Goal: Information Seeking & Learning: Learn about a topic

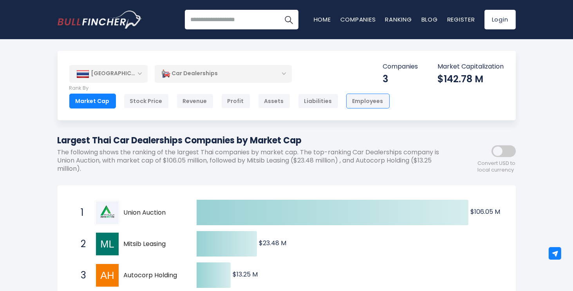
click at [353, 100] on div "Employees" at bounding box center [367, 101] width 43 height 15
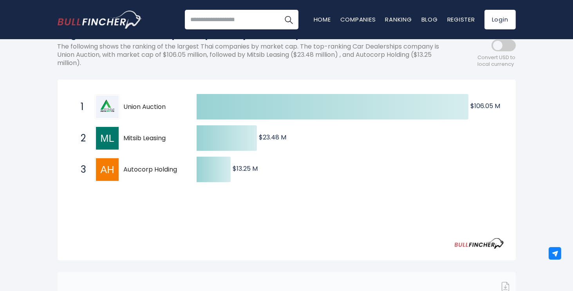
scroll to position [105, 0]
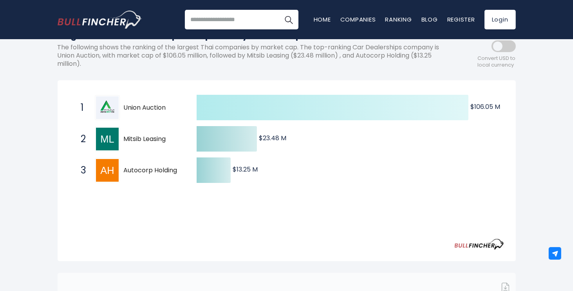
drag, startPoint x: 171, startPoint y: 109, endPoint x: 250, endPoint y: 105, distance: 78.8
click at [250, 105] on div "Created with Highcharts 12.1.2 $106.05 M ​ $106.05 M $23.48 M ​ $23.48 M $13.25…" at bounding box center [286, 139] width 435 height 94
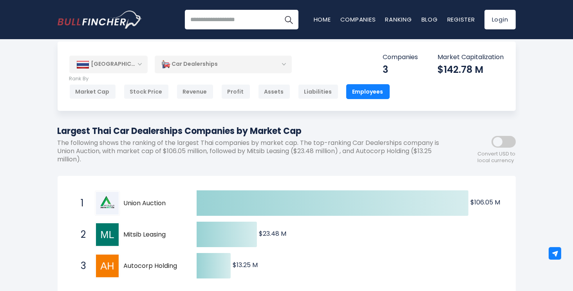
scroll to position [9, 0]
click at [91, 92] on div "Market Cap" at bounding box center [92, 91] width 47 height 15
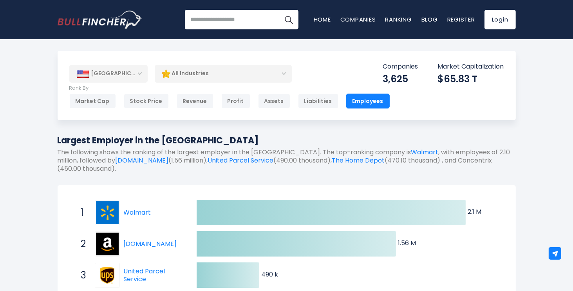
click at [125, 70] on div "[GEOGRAPHIC_DATA]" at bounding box center [108, 73] width 78 height 17
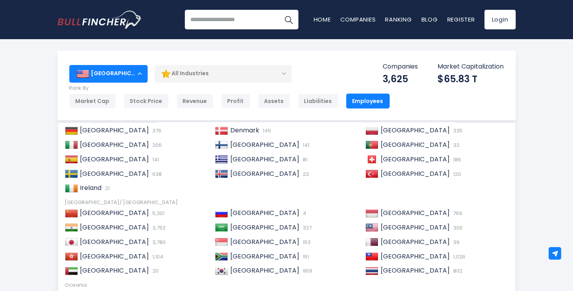
scroll to position [119, 0]
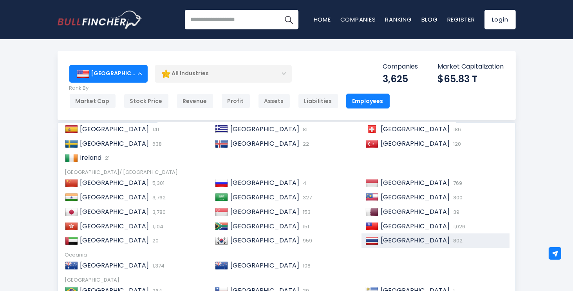
click at [373, 239] on img at bounding box center [371, 241] width 13 height 8
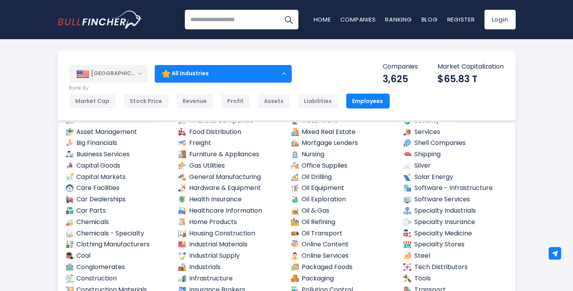
scroll to position [219, 0]
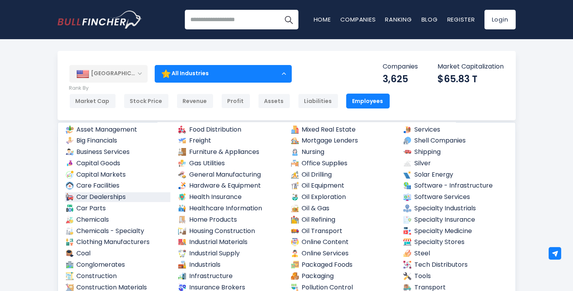
click at [126, 195] on link "Car Dealerships" at bounding box center [118, 197] width 106 height 10
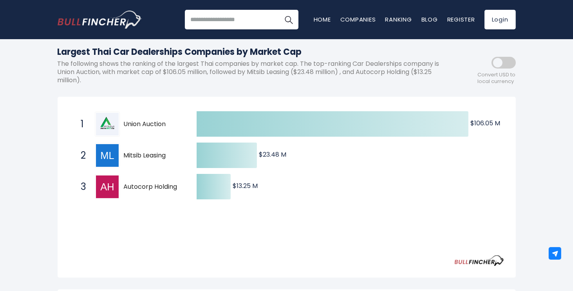
scroll to position [90, 0]
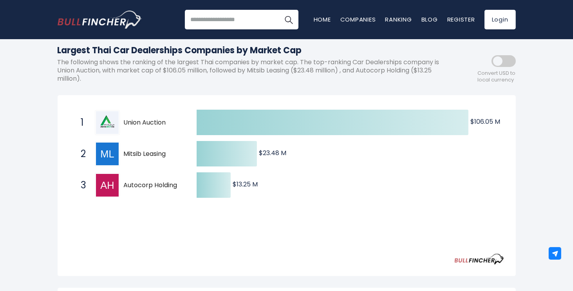
drag, startPoint x: 180, startPoint y: 155, endPoint x: 133, endPoint y: 152, distance: 46.7
click at [133, 152] on span "Mitsib Leasing" at bounding box center [153, 154] width 59 height 8
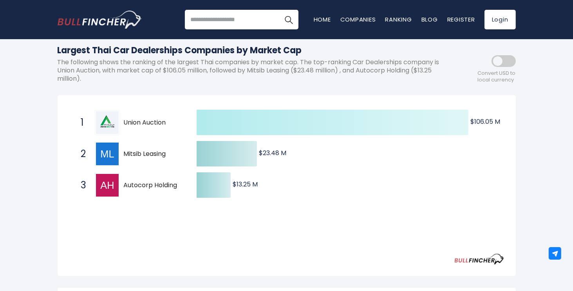
scroll to position [0, 0]
